Goal: Task Accomplishment & Management: Complete application form

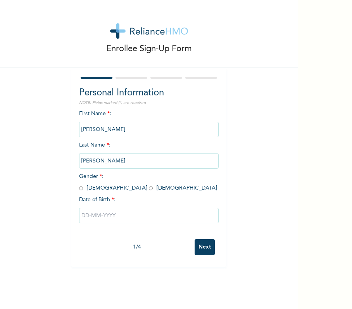
drag, startPoint x: 74, startPoint y: 188, endPoint x: 79, endPoint y: 189, distance: 5.8
click at [75, 188] on div "Personal Information NOTE: Fields marked (*) are required First Name * : [PERSO…" at bounding box center [148, 166] width 155 height 199
click at [79, 188] on input "radio" at bounding box center [81, 187] width 4 height 7
radio input "true"
click at [129, 230] on div "First Name * : [PERSON_NAME] Last Name * : [PERSON_NAME] Gender * : [DEMOGRAPHI…" at bounding box center [149, 173] width 140 height 126
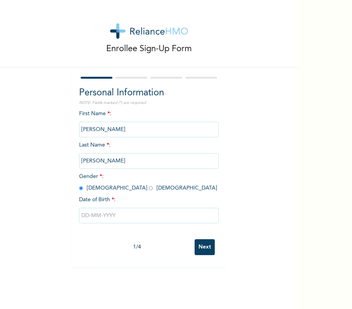
click at [136, 225] on div at bounding box center [149, 215] width 140 height 23
click at [139, 215] on input "text" at bounding box center [149, 216] width 140 height 16
select select "8"
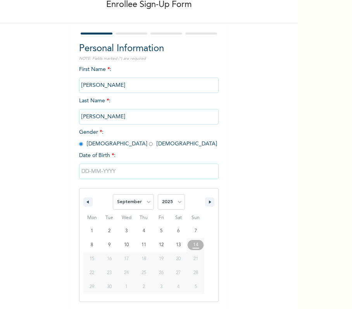
scroll to position [45, 0]
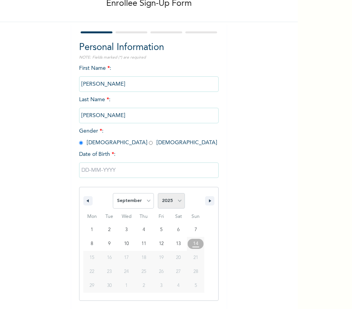
click at [176, 197] on select "2025 2024 2023 2022 2021 2020 2019 2018 2017 2016 2015 2014 2013 2012 2011 2010…" at bounding box center [171, 201] width 27 height 16
select select "1992"
click at [158, 193] on select "2025 2024 2023 2022 2021 2020 2019 2018 2017 2016 2015 2014 2013 2012 2011 2010…" at bounding box center [171, 201] width 27 height 16
click at [140, 199] on select "January February March April May June July August September October November De…" at bounding box center [133, 201] width 41 height 16
select select "3"
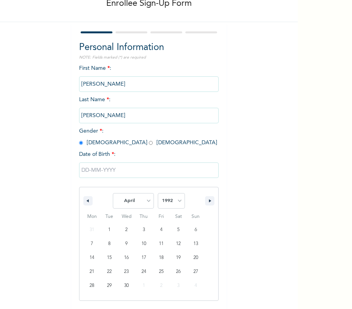
click at [113, 193] on select "January February March April May June July August September October November De…" at bounding box center [133, 201] width 41 height 16
type input "[DATE]"
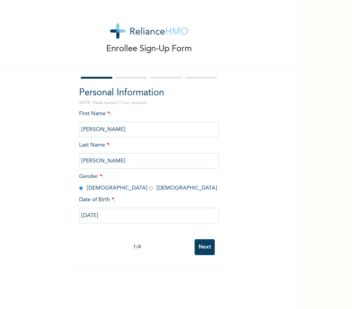
click at [202, 252] on input "Next" at bounding box center [205, 247] width 20 height 16
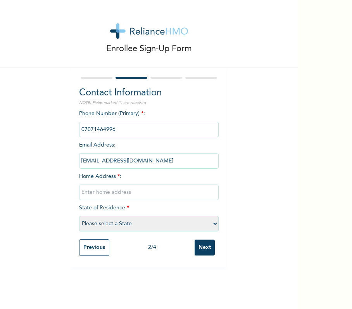
click at [158, 194] on input "text" at bounding box center [149, 192] width 140 height 16
type input "[STREET_ADDRESS] Bus stop [GEOGRAPHIC_DATA]"
click at [201, 248] on input "Next" at bounding box center [205, 247] width 20 height 16
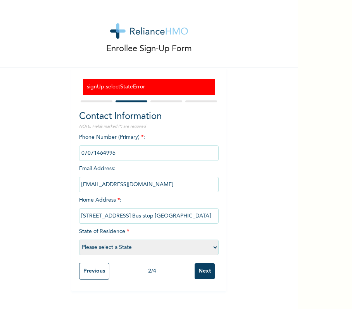
click at [151, 248] on select "Please select a State [PERSON_NAME] (FCT) [PERSON_NAME] Ibom [GEOGRAPHIC_DATA] …" at bounding box center [149, 247] width 140 height 16
select select "25"
click at [79, 239] on select "Please select a State [PERSON_NAME] (FCT) [PERSON_NAME] Ibom [GEOGRAPHIC_DATA] …" at bounding box center [149, 247] width 140 height 16
click at [198, 267] on input "Next" at bounding box center [205, 271] width 20 height 16
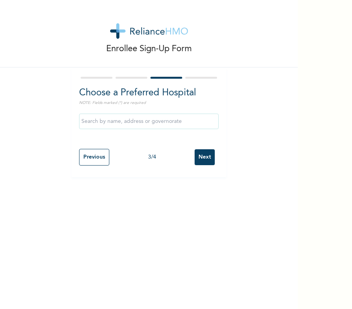
click at [195, 162] on input "Next" at bounding box center [205, 157] width 20 height 16
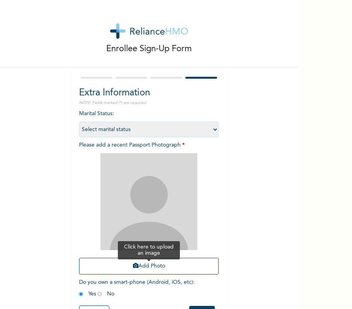
drag, startPoint x: 163, startPoint y: 270, endPoint x: 177, endPoint y: 266, distance: 14.7
click at [168, 270] on button "Add Photo" at bounding box center [149, 266] width 140 height 17
click at [174, 259] on button "Add Photo" at bounding box center [149, 266] width 140 height 17
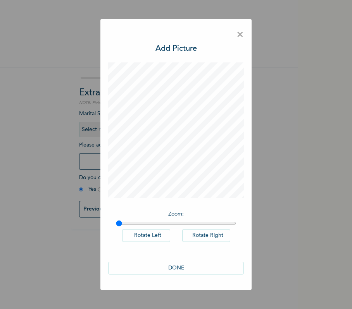
click at [185, 269] on button "DONE" at bounding box center [176, 268] width 136 height 13
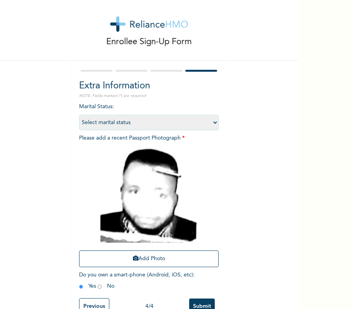
scroll to position [33, 0]
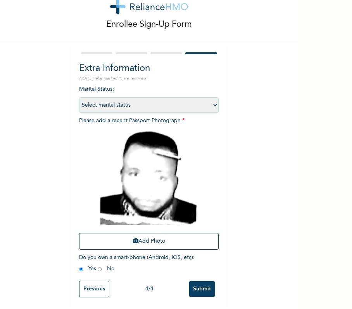
click at [204, 281] on input "Submit" at bounding box center [202, 289] width 26 height 16
